Goal: Transaction & Acquisition: Purchase product/service

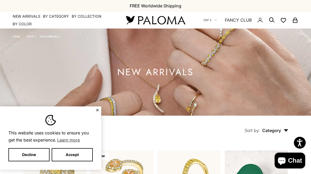
click at [96, 111] on button "✕" at bounding box center [97, 109] width 3 height 3
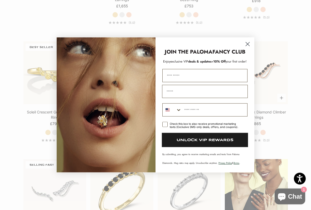
scroll to position [475, 0]
click at [247, 43] on icon "Close dialog" at bounding box center [248, 44] width 4 height 4
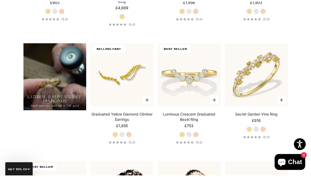
scroll to position [335, 0]
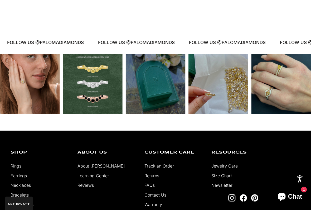
scroll to position [977, 0]
click at [284, 101] on div "Instagram post opens in a popup" at bounding box center [281, 84] width 60 height 60
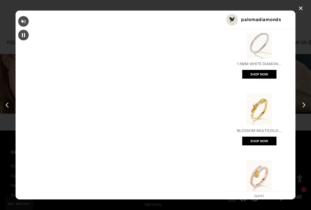
scroll to position [12, 0]
click at [242, 173] on button "SHOP NOW" at bounding box center [259, 207] width 34 height 9
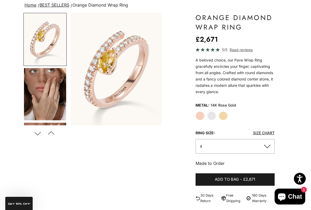
scroll to position [42, 0]
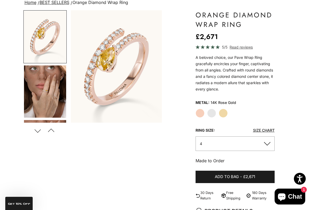
click at [211, 115] on label "White Gold" at bounding box center [211, 113] width 9 height 9
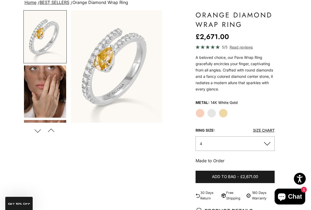
click at [225, 114] on label "Yellow Gold" at bounding box center [223, 113] width 9 height 9
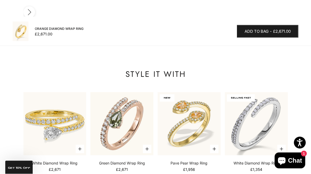
scroll to position [686, 0]
